Goal: Information Seeking & Learning: Learn about a topic

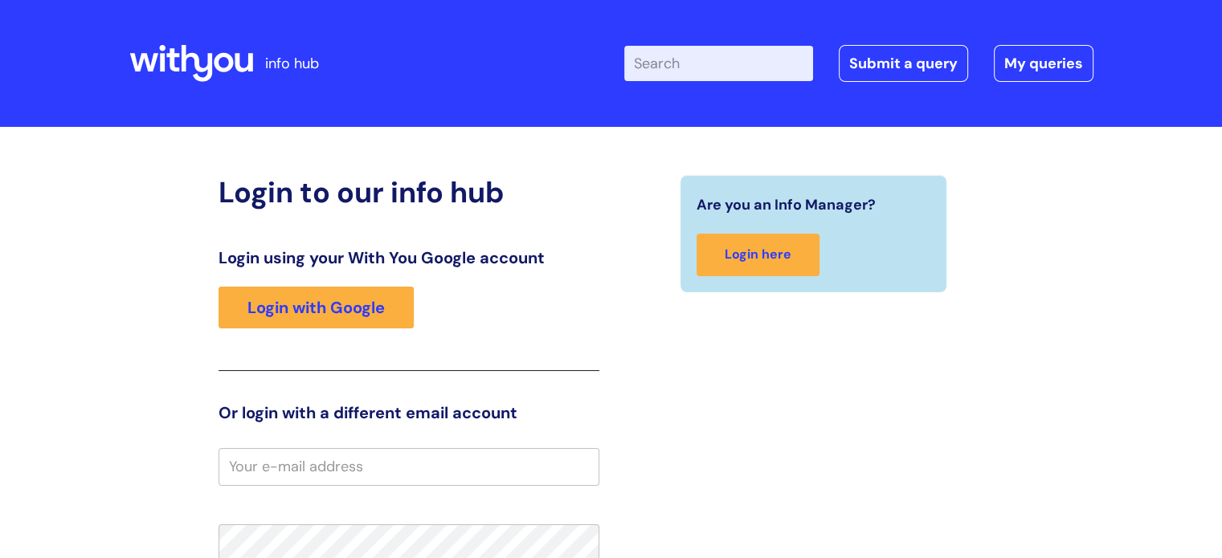
click at [680, 64] on input "Enter your search term here..." at bounding box center [718, 63] width 189 height 35
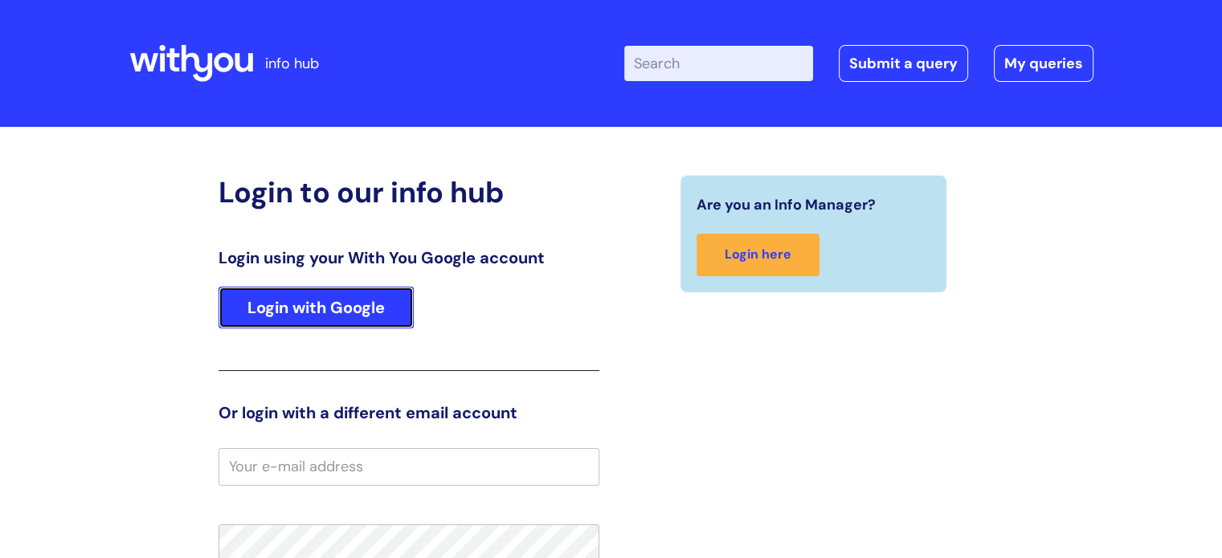
drag, startPoint x: 257, startPoint y: 312, endPoint x: 427, endPoint y: 249, distance: 180.7
click at [259, 311] on link "Login with Google" at bounding box center [316, 308] width 195 height 42
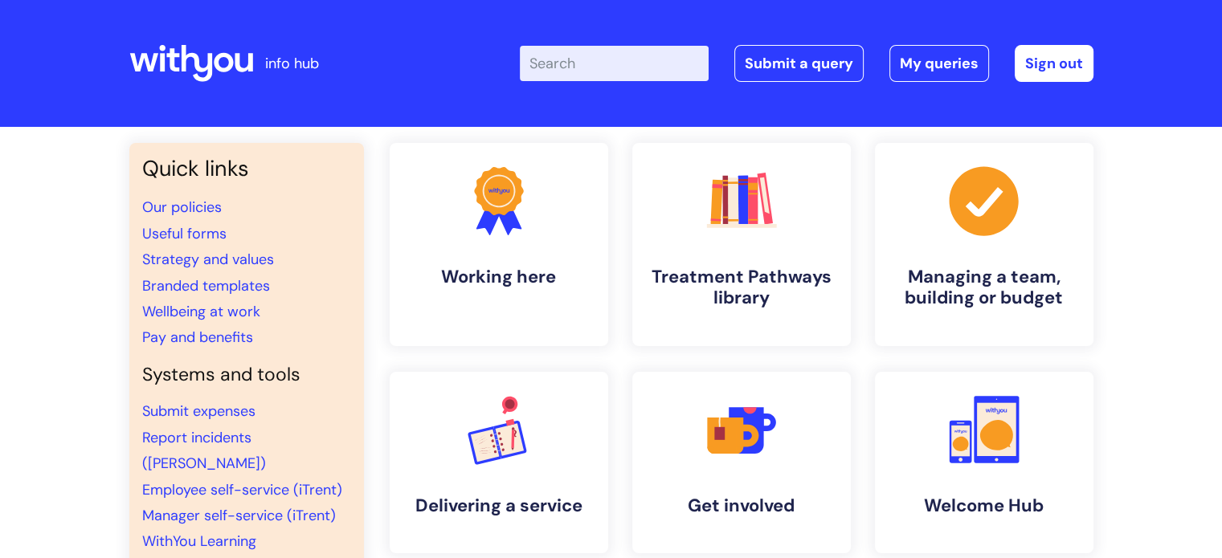
click at [614, 57] on input "Enter your search term here..." at bounding box center [614, 63] width 189 height 35
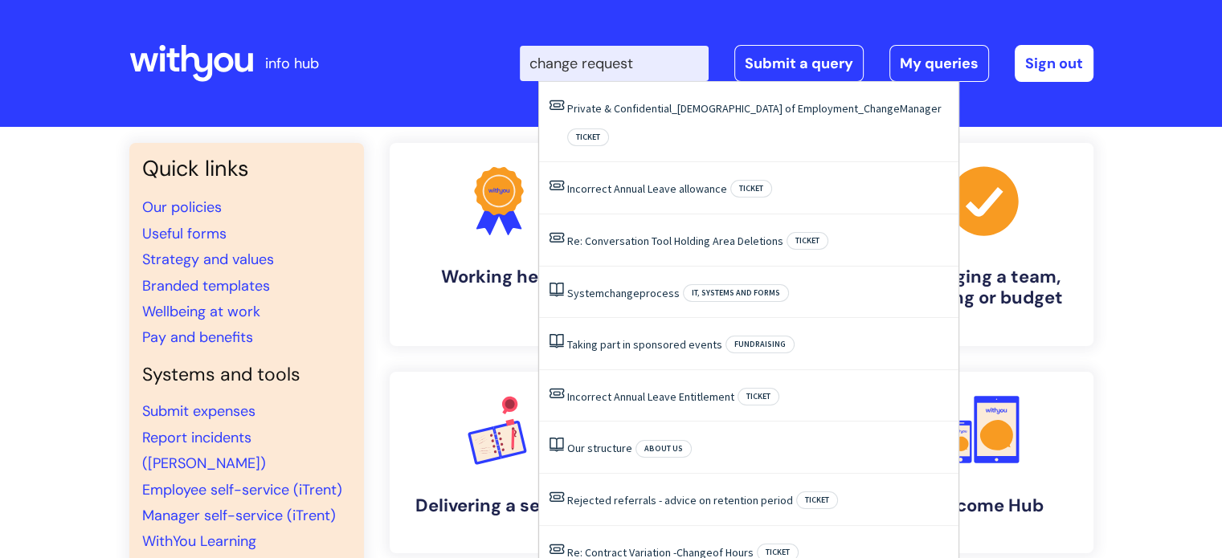
type input "change request"
click button "Search" at bounding box center [0, 0] width 0 height 0
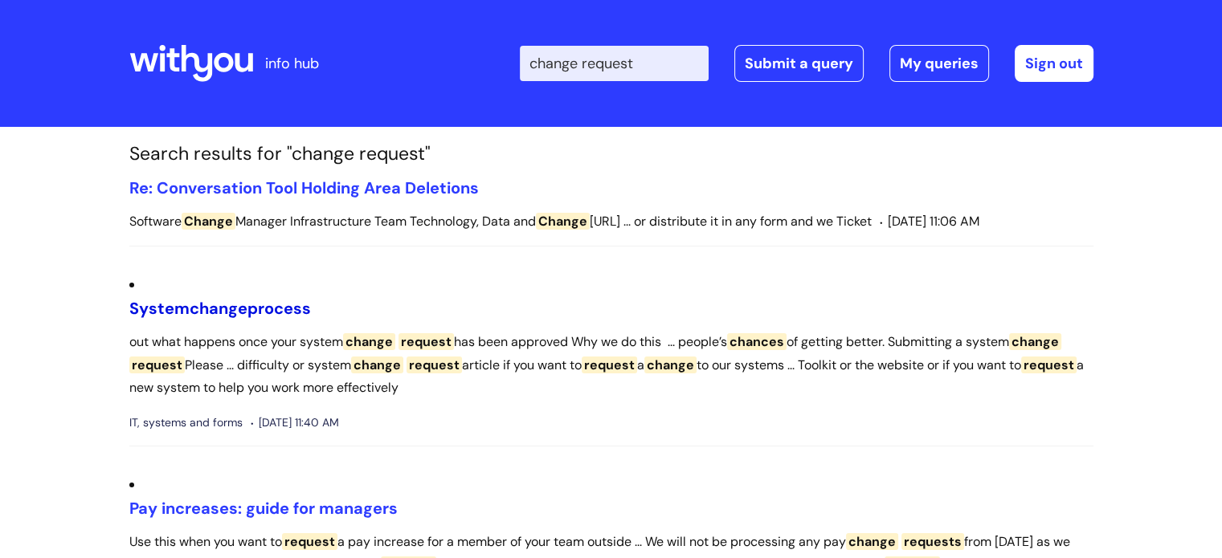
click at [201, 319] on span "change" at bounding box center [219, 308] width 58 height 21
